Goal: Transaction & Acquisition: Purchase product/service

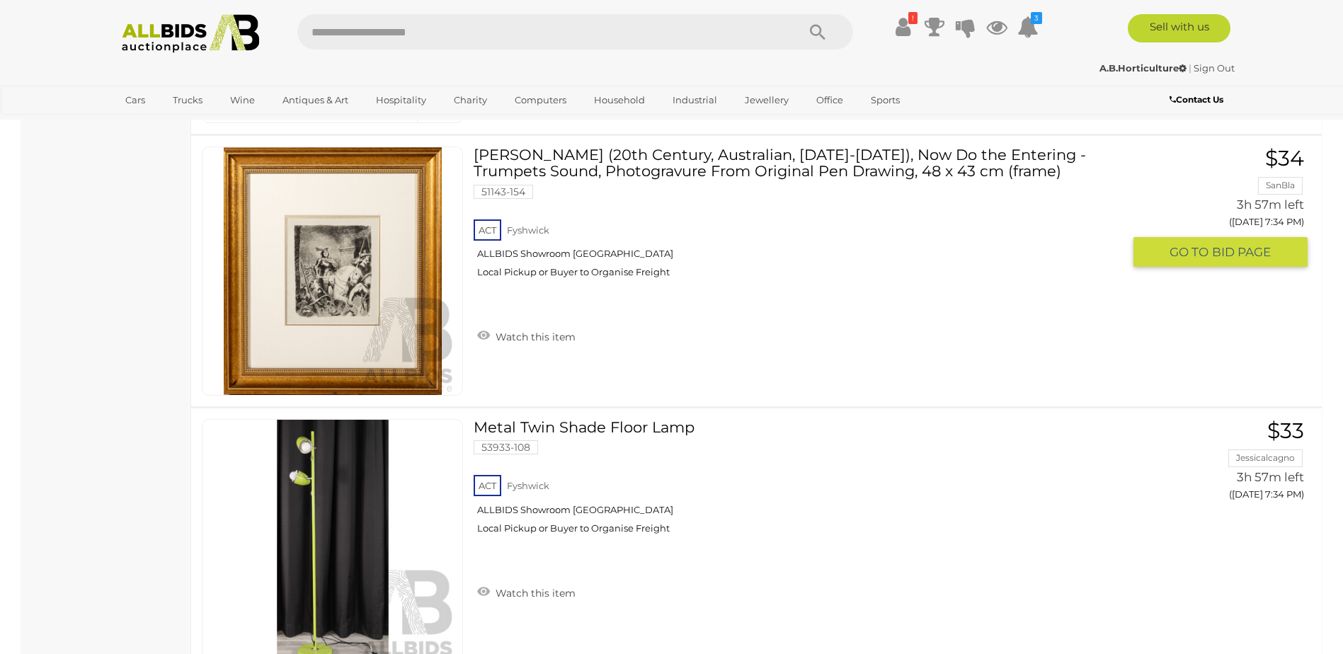
scroll to position [10241, 0]
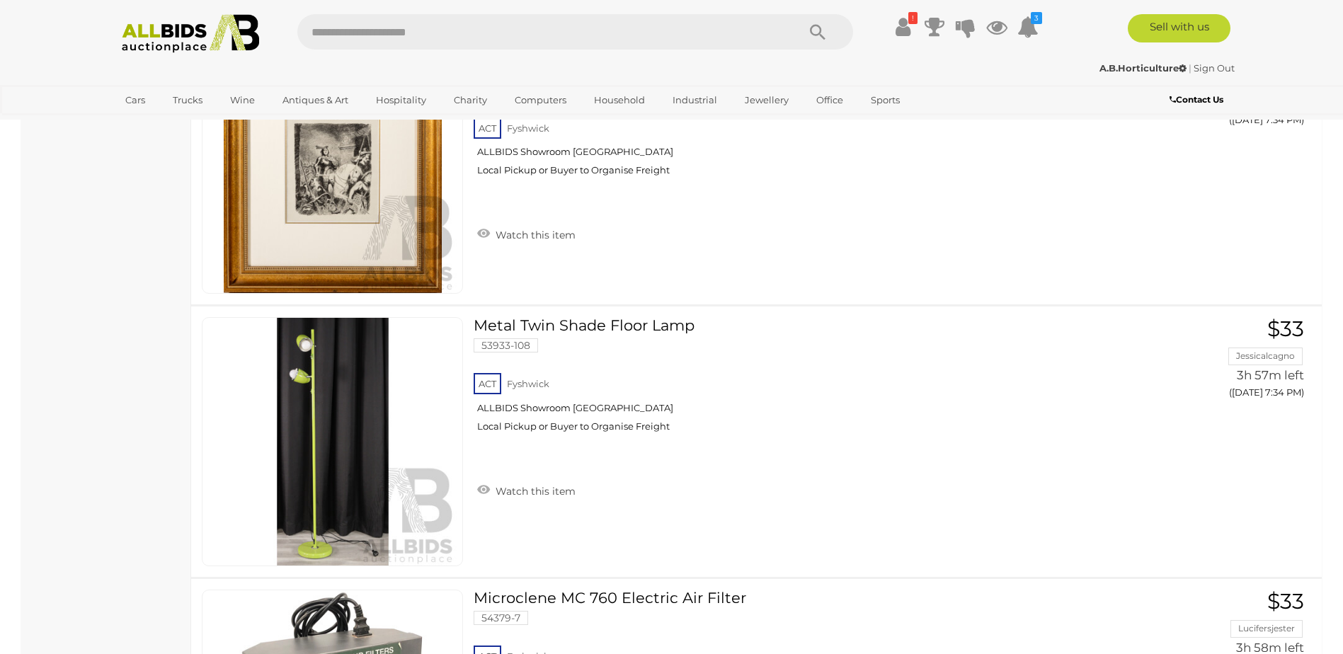
click at [335, 21] on input "text" at bounding box center [540, 31] width 486 height 35
type input "*****"
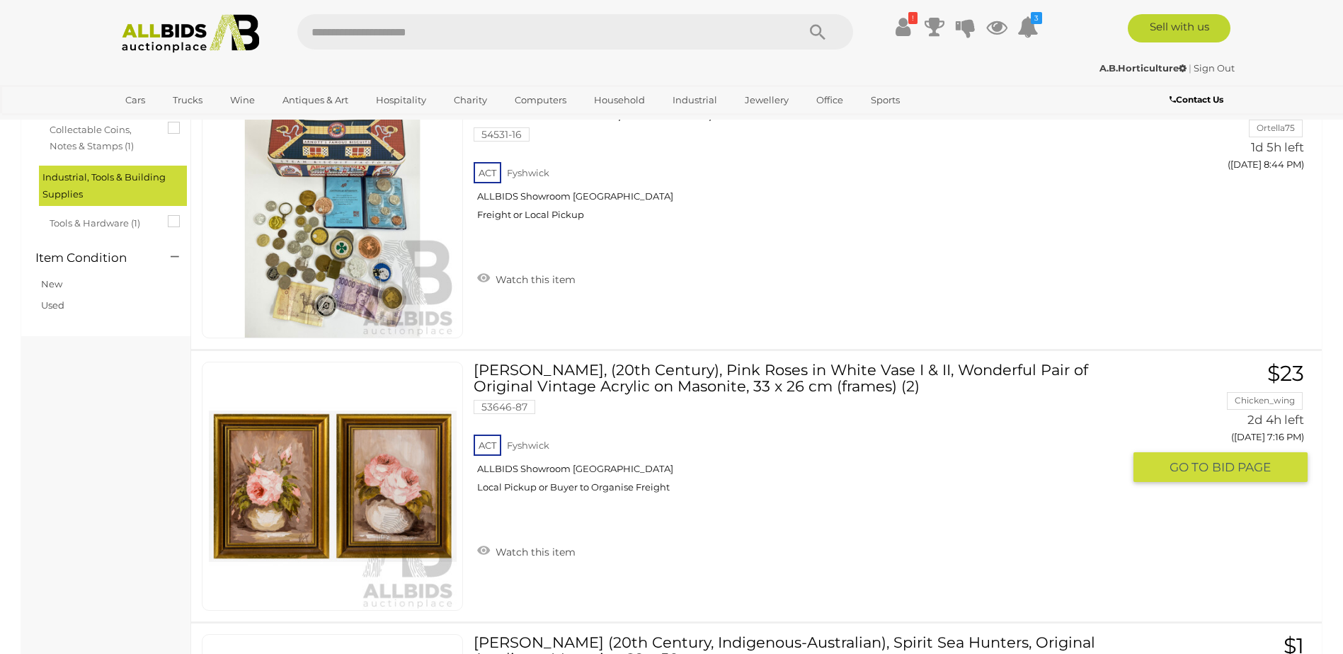
scroll to position [212, 0]
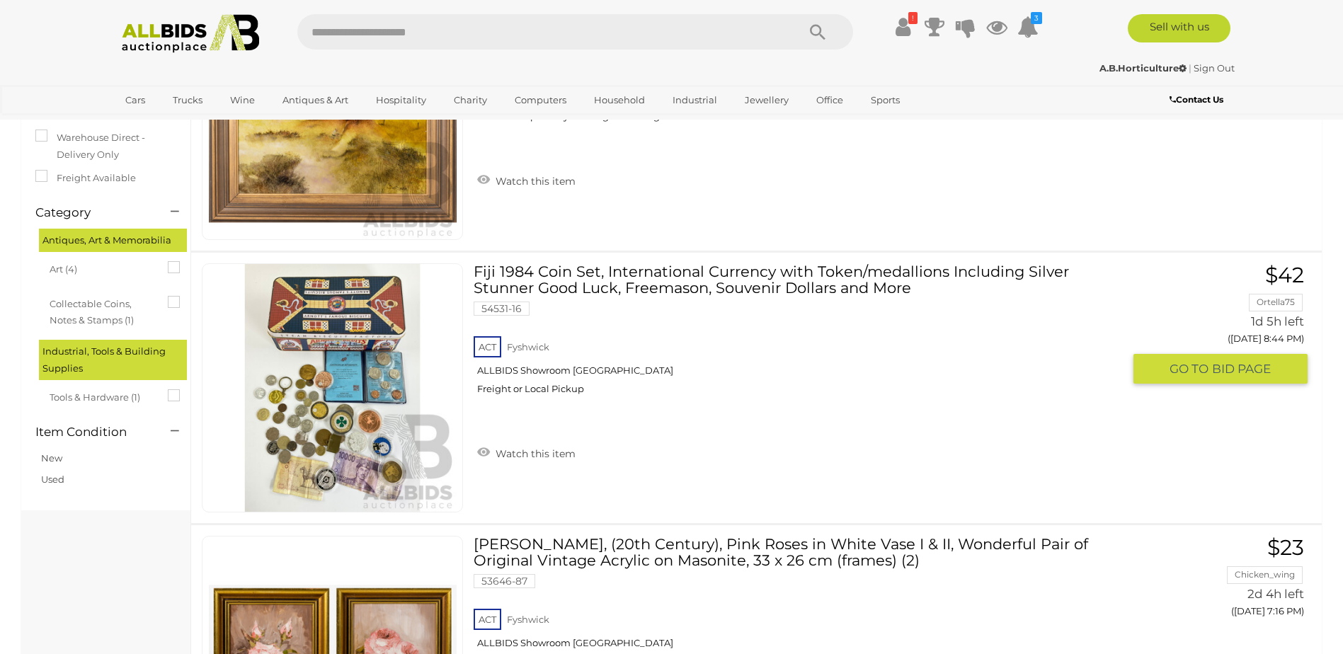
click at [298, 335] on link at bounding box center [332, 387] width 261 height 249
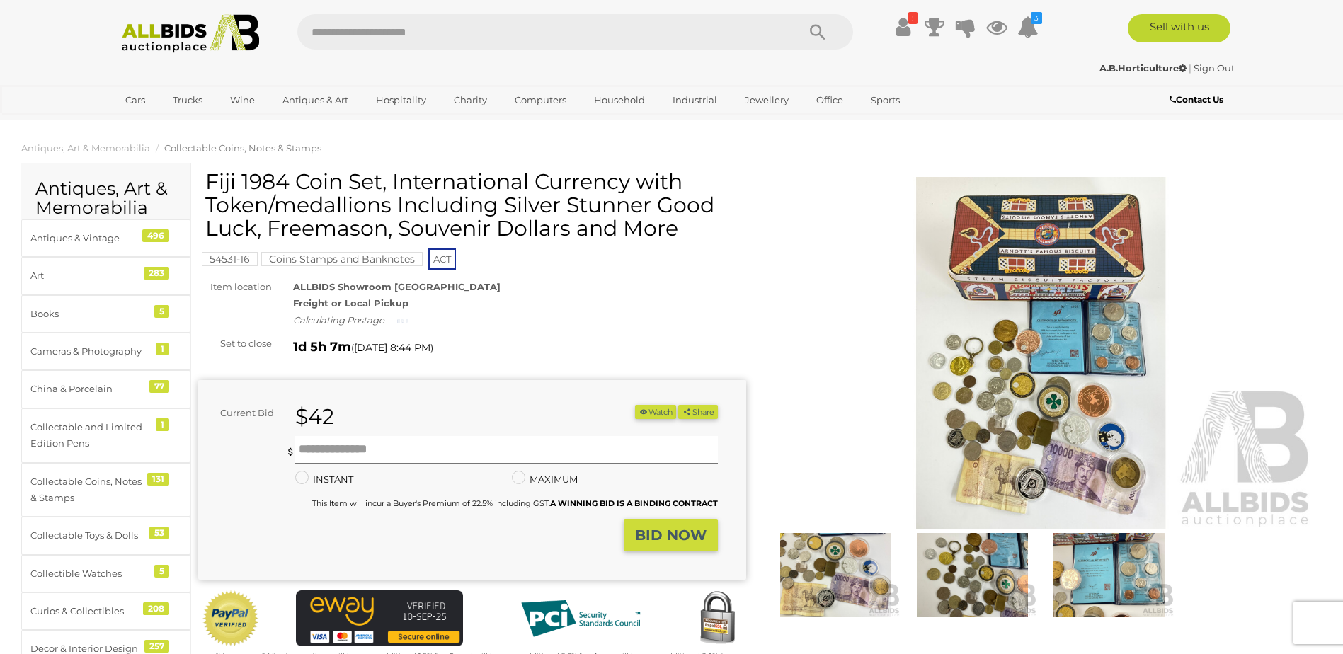
click at [1053, 305] on img at bounding box center [1041, 353] width 548 height 353
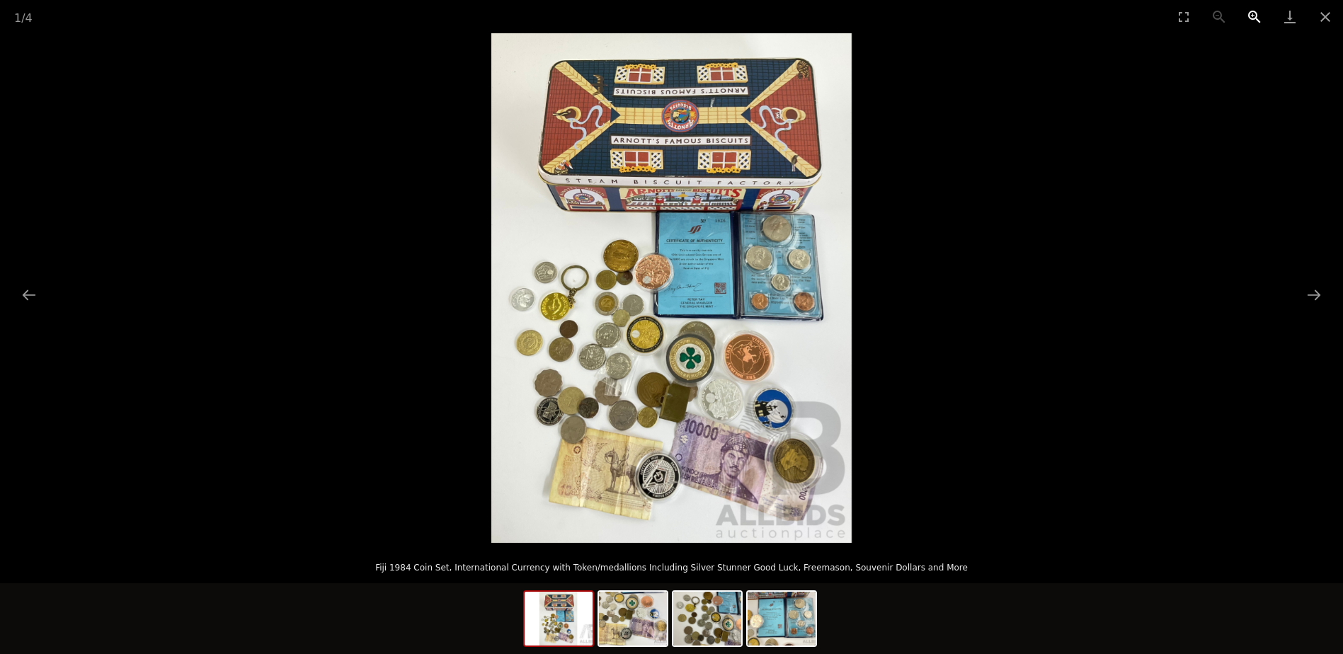
click at [1256, 9] on button "Zoom in" at bounding box center [1254, 16] width 35 height 33
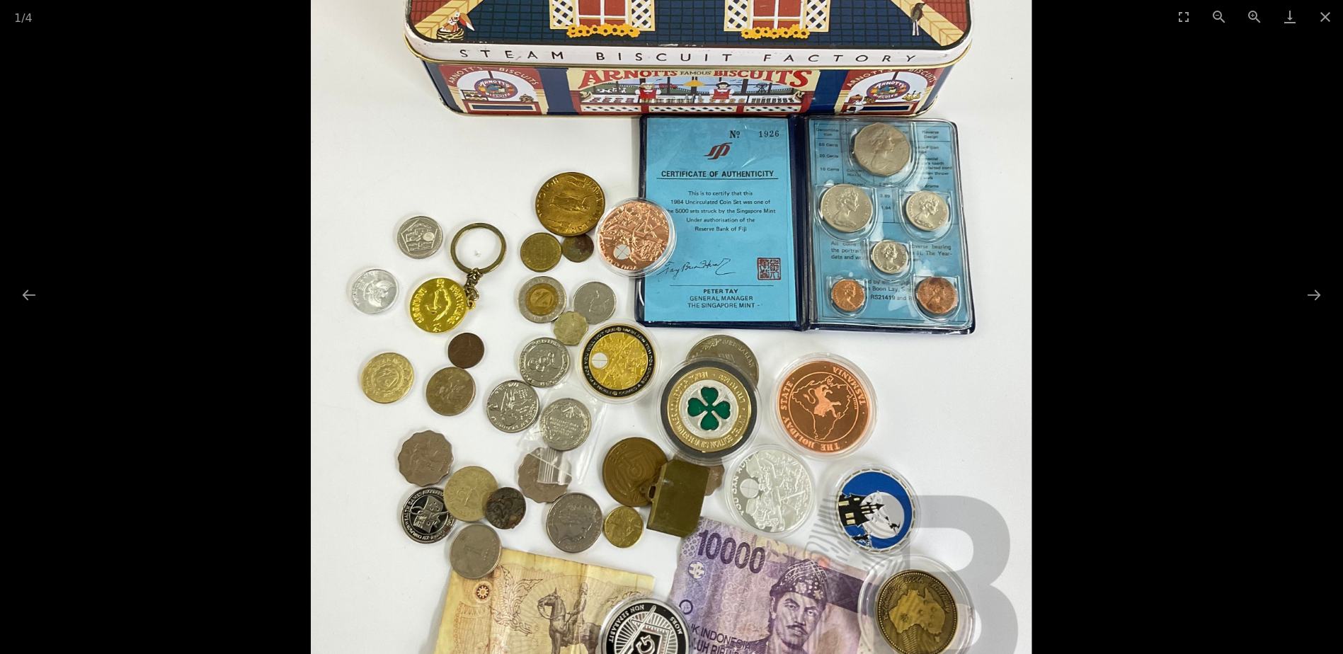
scroll to position [1132, 0]
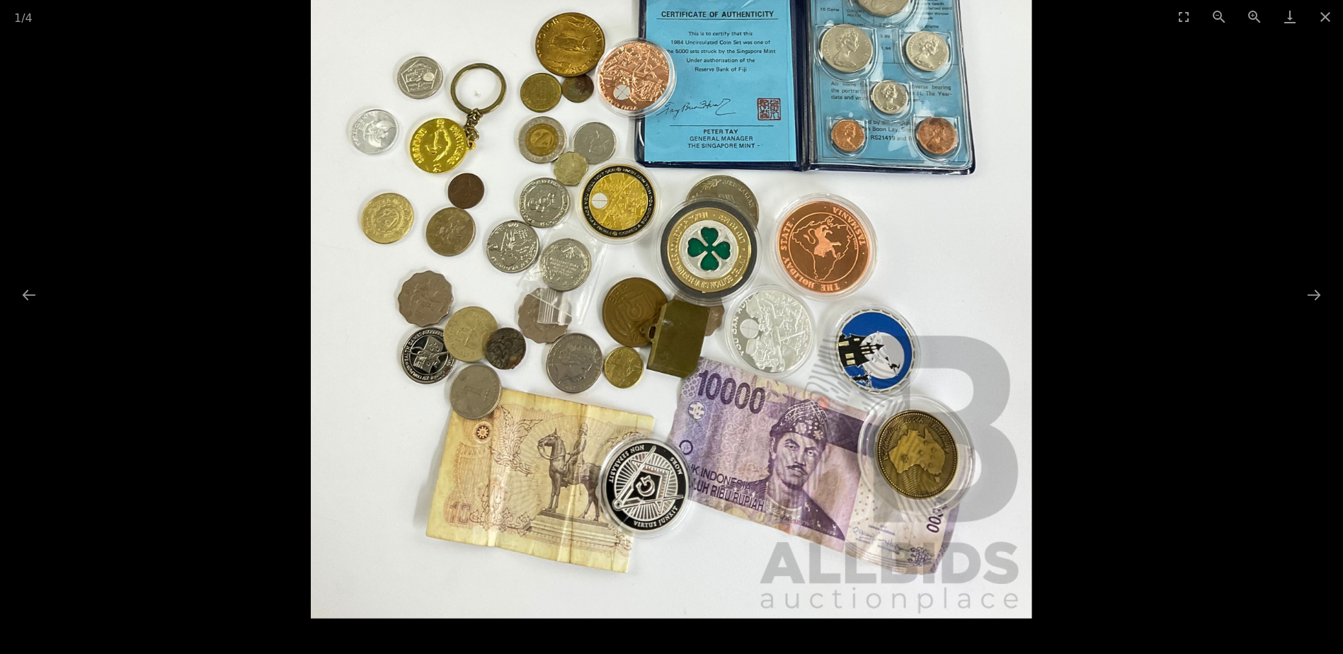
drag, startPoint x: 513, startPoint y: 524, endPoint x: 511, endPoint y: 207, distance: 317.8
click at [511, 207] on img at bounding box center [671, 108] width 721 height 1019
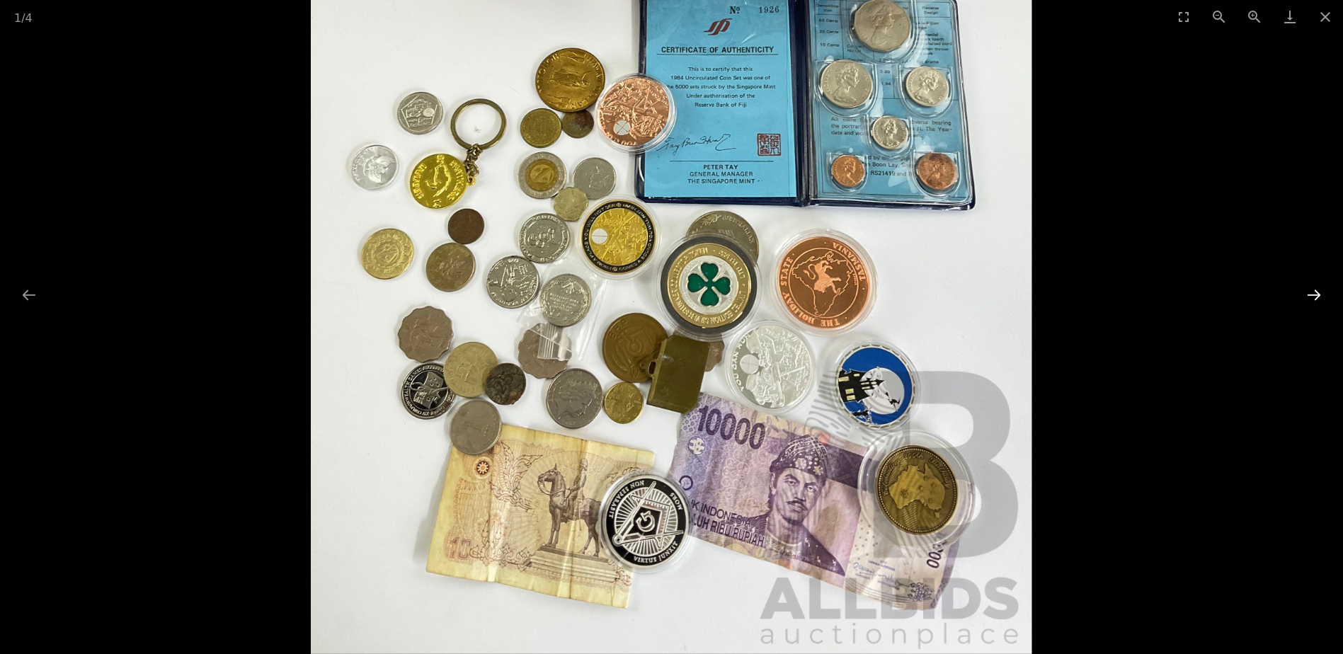
click at [1311, 292] on button "Next slide" at bounding box center [1314, 295] width 30 height 28
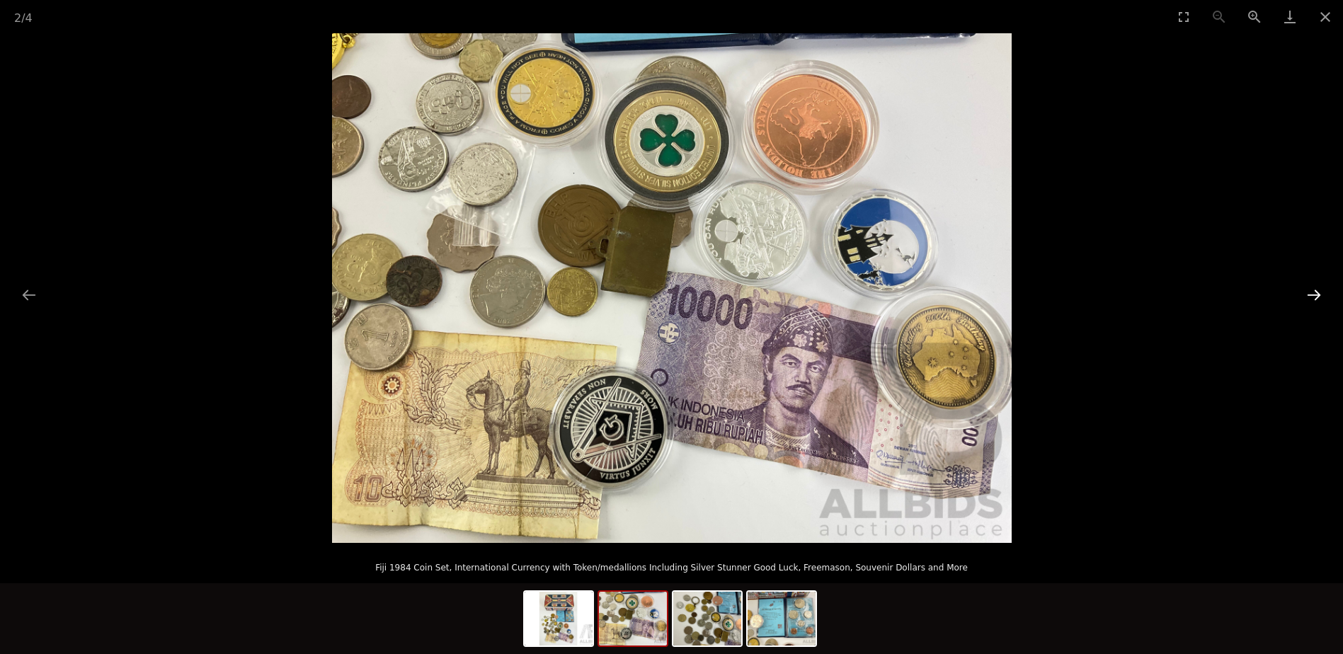
click at [1305, 292] on button "Next slide" at bounding box center [1314, 295] width 30 height 28
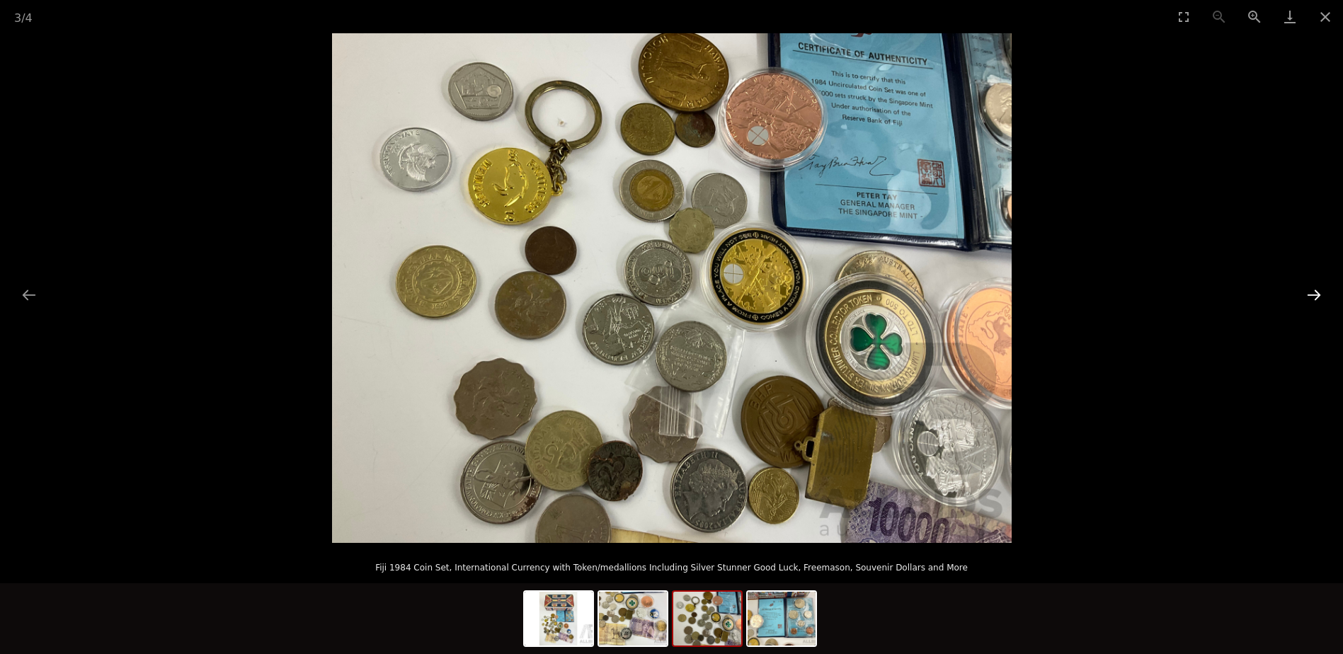
click at [1305, 292] on button "Next slide" at bounding box center [1314, 295] width 30 height 28
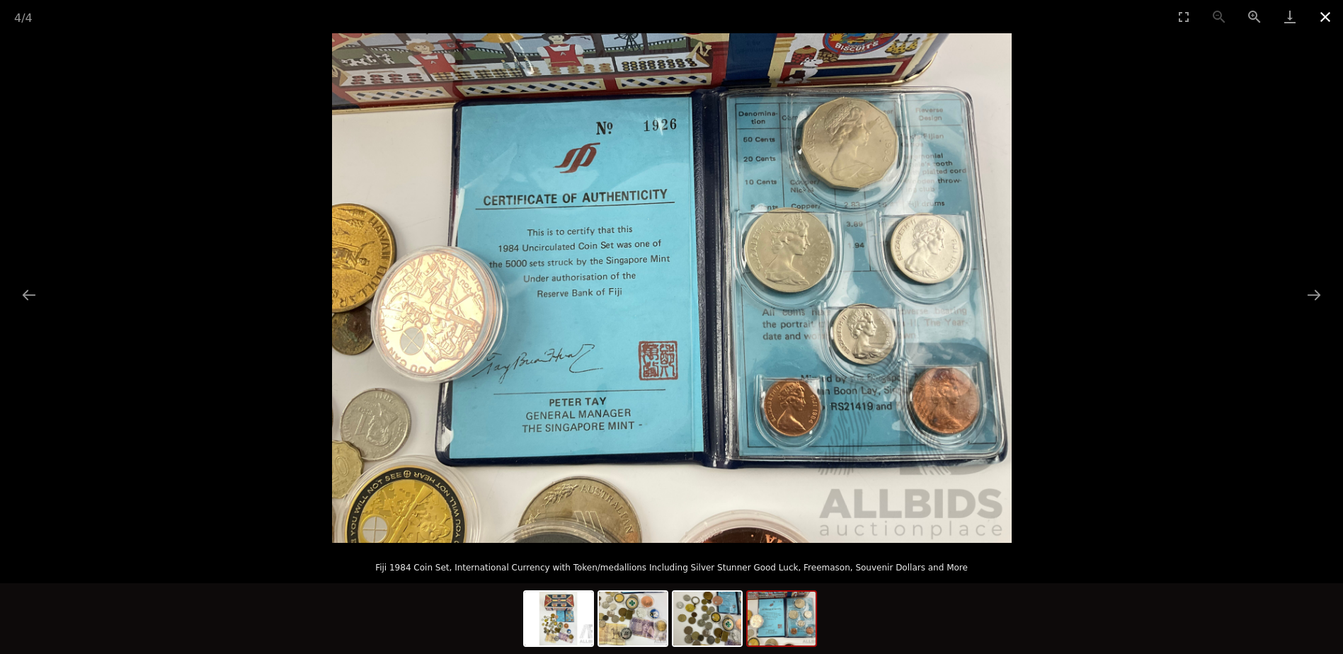
click at [1309, 16] on button "Close gallery" at bounding box center [1324, 16] width 35 height 33
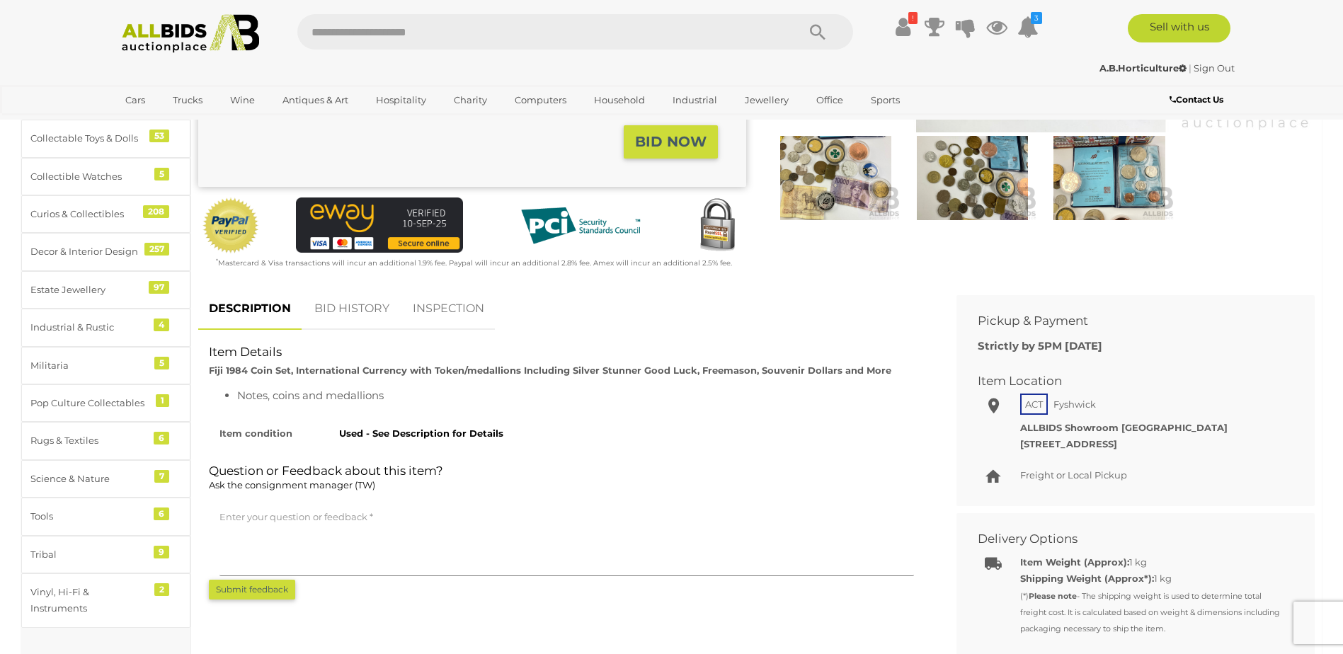
scroll to position [425, 0]
